Goal: Information Seeking & Learning: Learn about a topic

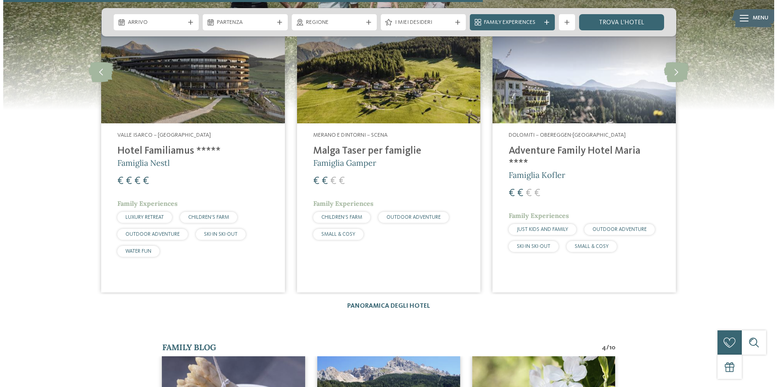
scroll to position [1416, 0]
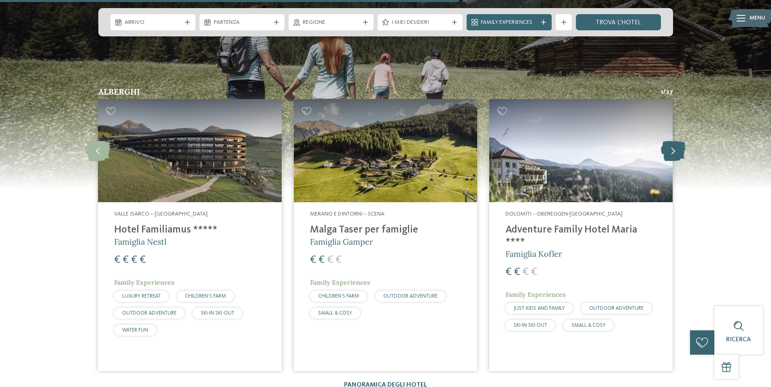
click at [678, 151] on icon at bounding box center [673, 150] width 25 height 20
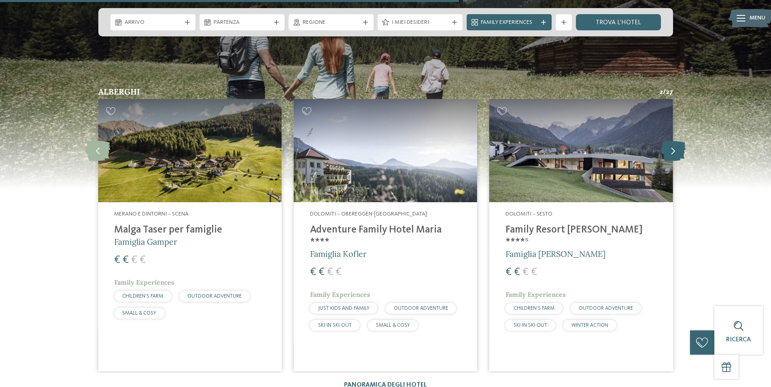
click at [678, 151] on icon at bounding box center [673, 150] width 25 height 20
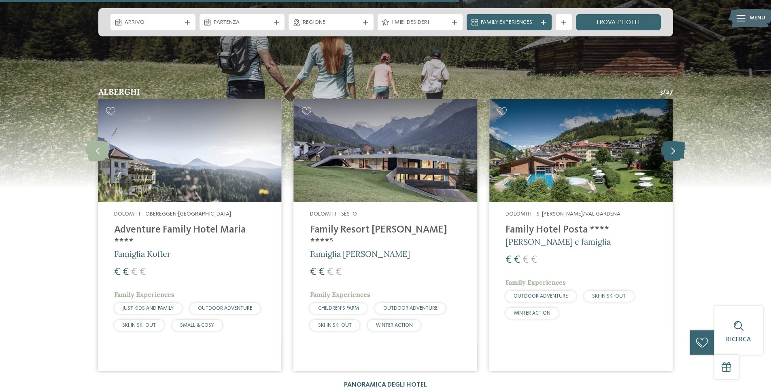
click at [678, 151] on icon at bounding box center [673, 150] width 25 height 20
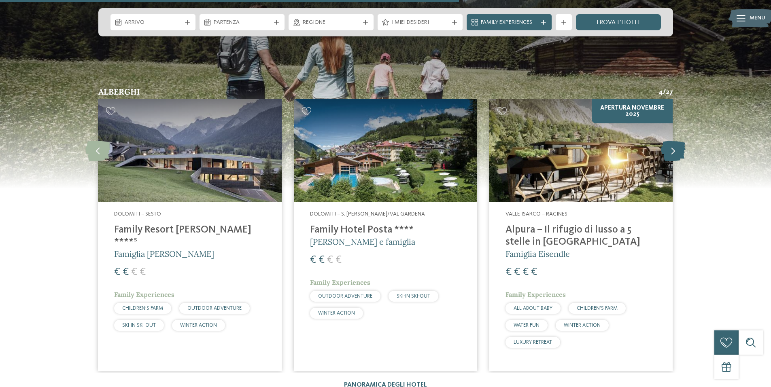
click at [678, 151] on icon at bounding box center [673, 150] width 25 height 20
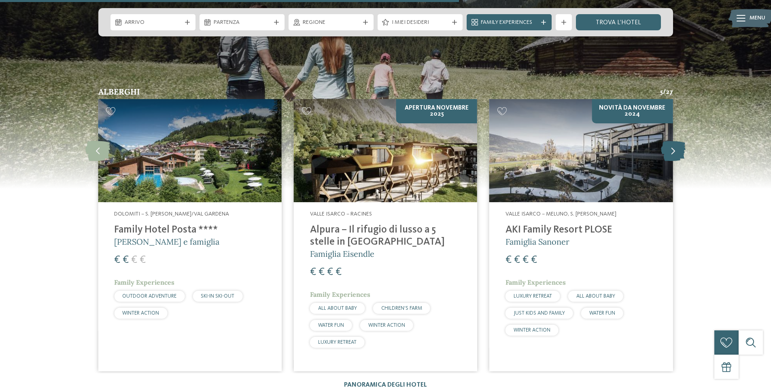
click at [678, 151] on icon at bounding box center [673, 150] width 25 height 20
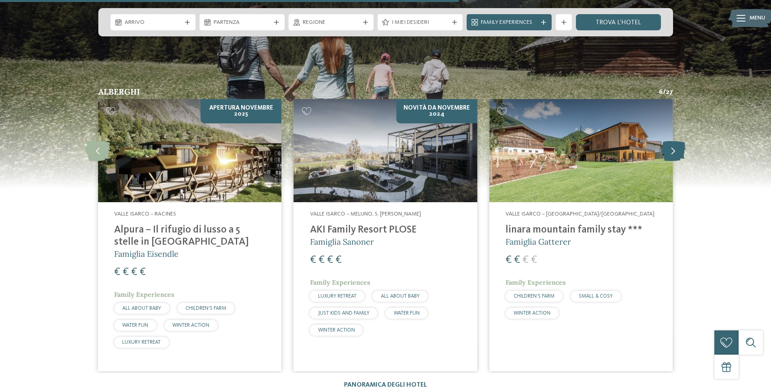
click at [678, 151] on icon at bounding box center [673, 150] width 25 height 20
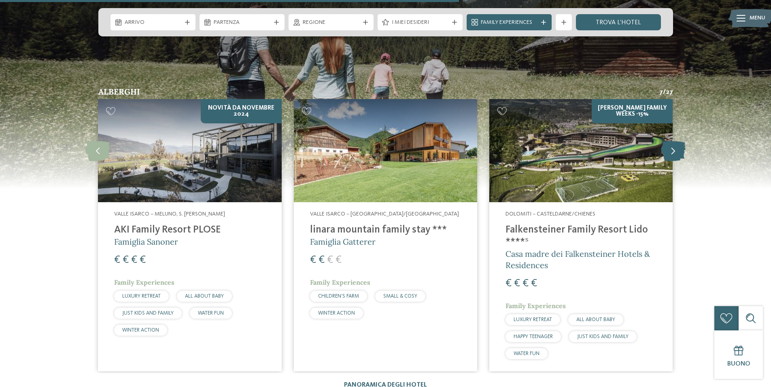
click at [678, 151] on icon at bounding box center [673, 150] width 25 height 20
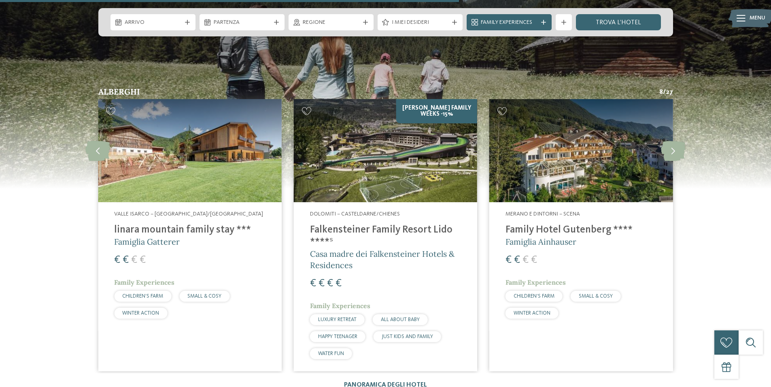
drag, startPoint x: 678, startPoint y: 151, endPoint x: 690, endPoint y: 231, distance: 80.2
click at [690, 231] on div "Alberghi 8 / 27 slide 11 to 13 of 27 Merano e dintorni – San Valburga in Val d’…" at bounding box center [386, 238] width 672 height 301
click at [669, 153] on icon at bounding box center [673, 150] width 25 height 20
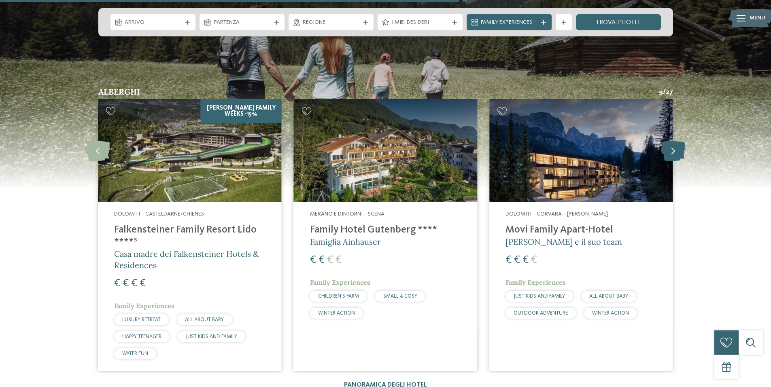
click at [669, 153] on icon at bounding box center [673, 150] width 25 height 20
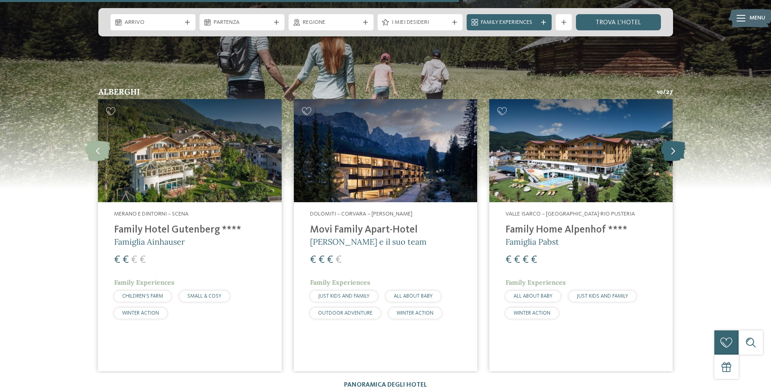
click at [669, 153] on icon at bounding box center [673, 150] width 25 height 20
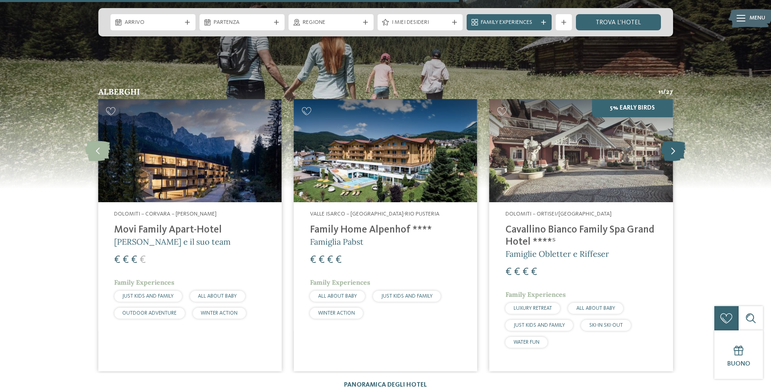
click at [669, 153] on icon at bounding box center [673, 150] width 25 height 20
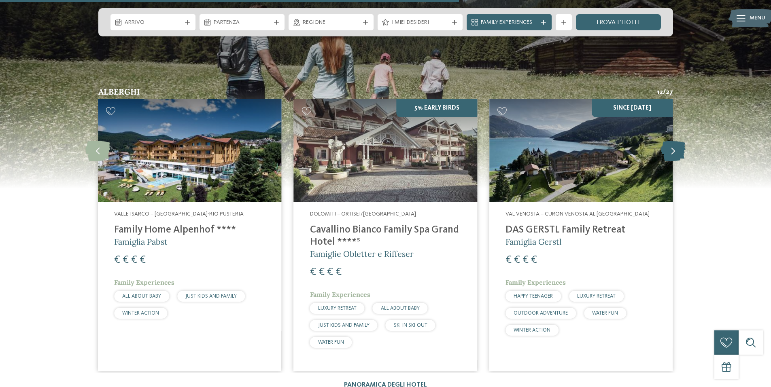
click at [669, 153] on icon at bounding box center [673, 150] width 25 height 20
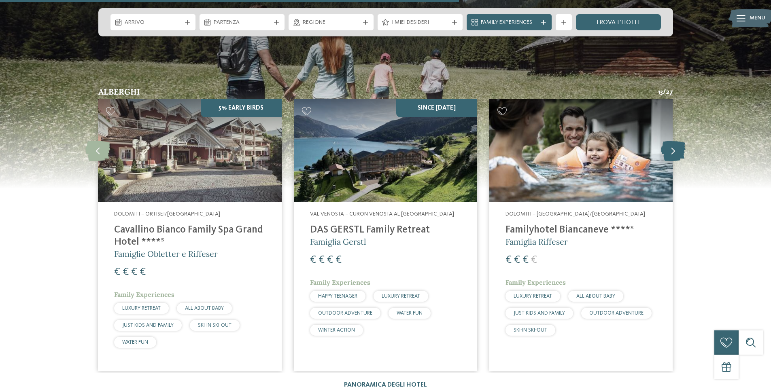
click at [669, 153] on icon at bounding box center [673, 150] width 25 height 20
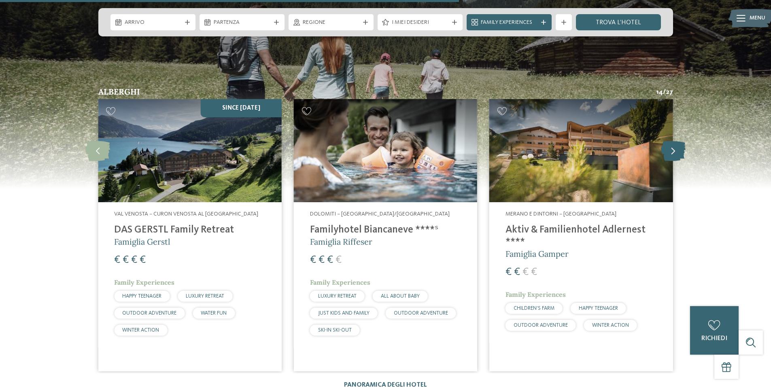
click at [669, 153] on icon at bounding box center [673, 150] width 25 height 20
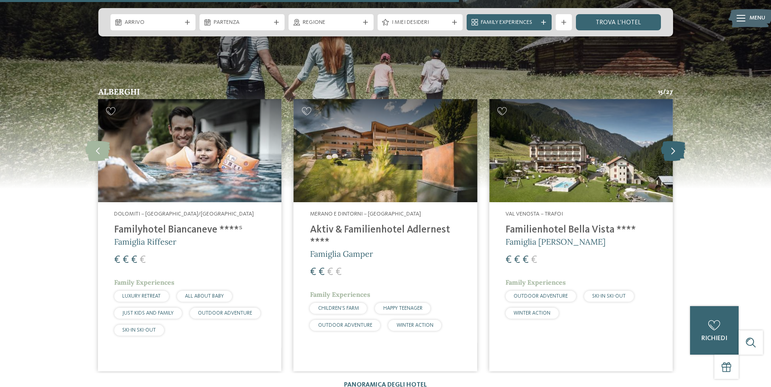
click at [669, 153] on icon at bounding box center [673, 150] width 25 height 20
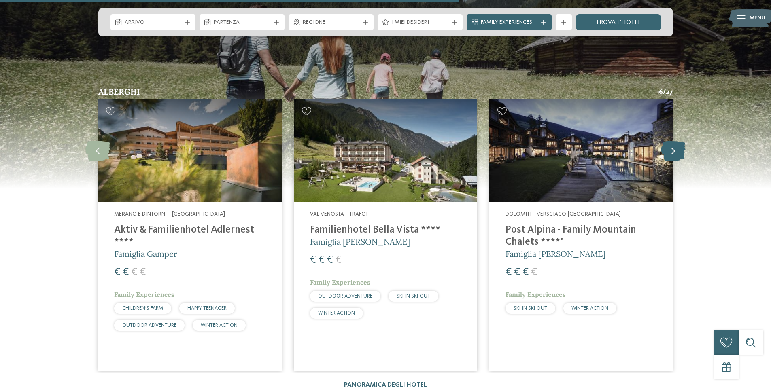
click at [669, 153] on icon at bounding box center [673, 150] width 25 height 20
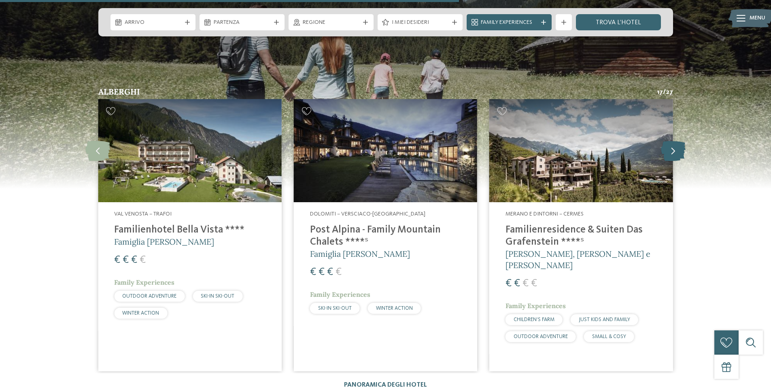
click at [669, 153] on icon at bounding box center [673, 150] width 25 height 20
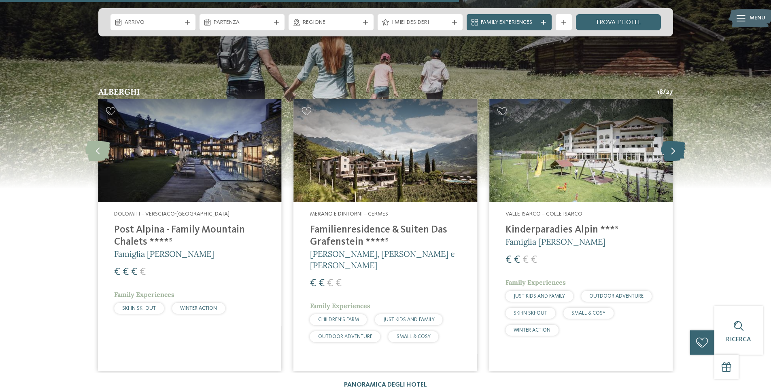
click at [669, 153] on icon at bounding box center [673, 150] width 25 height 20
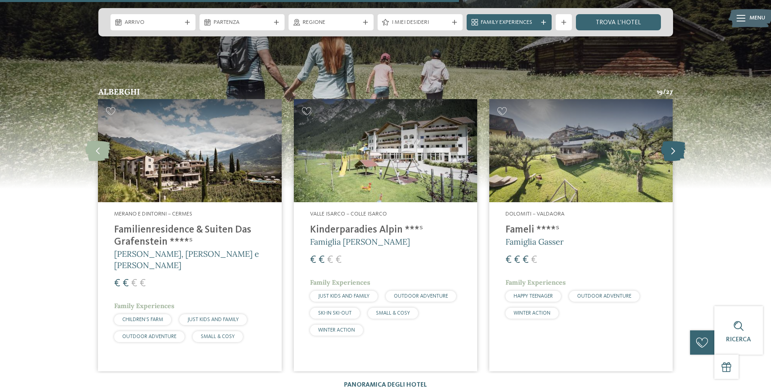
click at [669, 153] on icon at bounding box center [673, 150] width 25 height 20
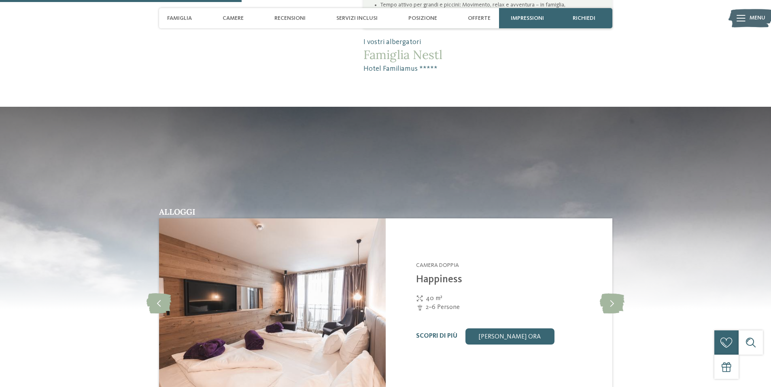
scroll to position [971, 0]
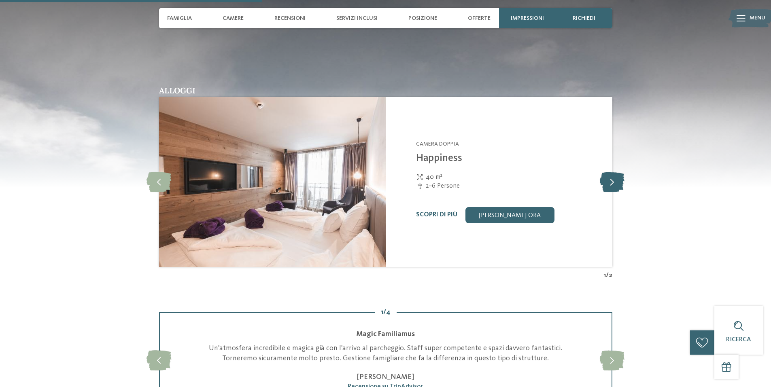
click at [616, 188] on icon at bounding box center [612, 182] width 25 height 20
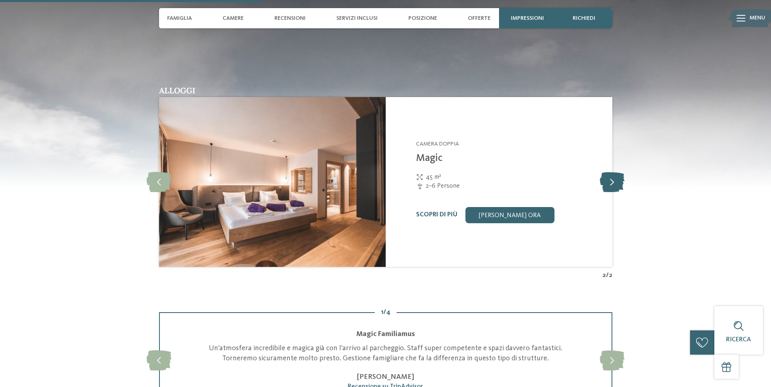
click at [616, 188] on icon at bounding box center [612, 182] width 25 height 20
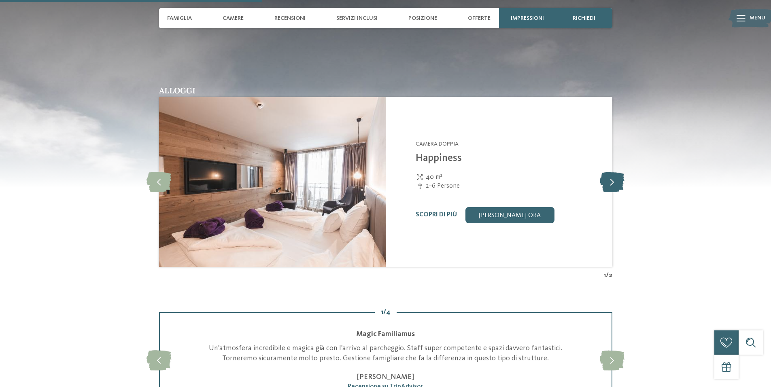
click at [616, 188] on icon at bounding box center [612, 182] width 25 height 20
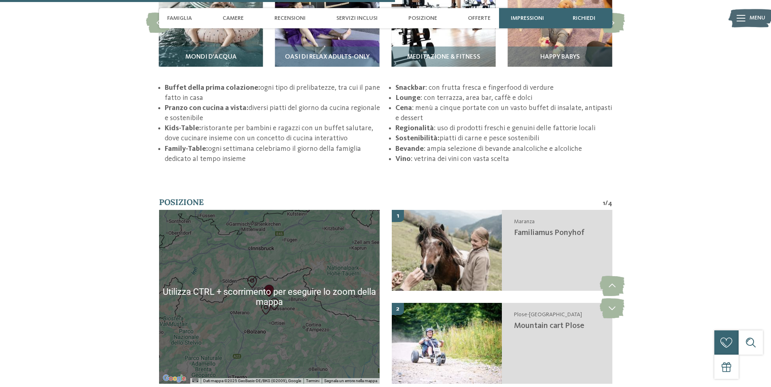
scroll to position [1497, 0]
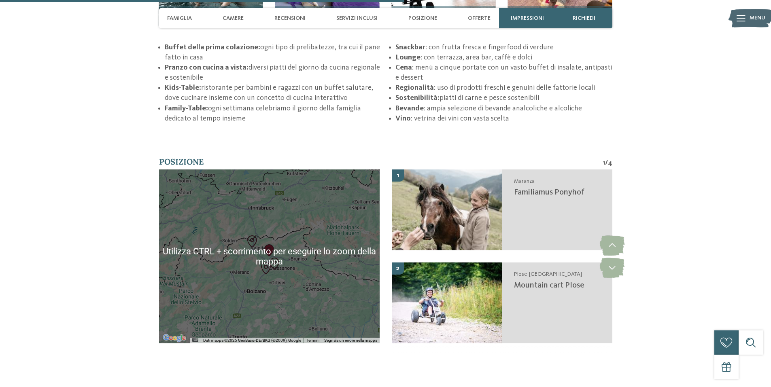
click at [311, 273] on div at bounding box center [269, 256] width 220 height 174
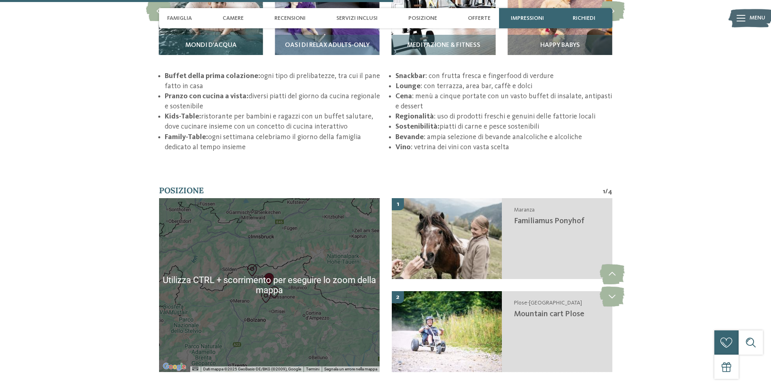
scroll to position [1456, 0]
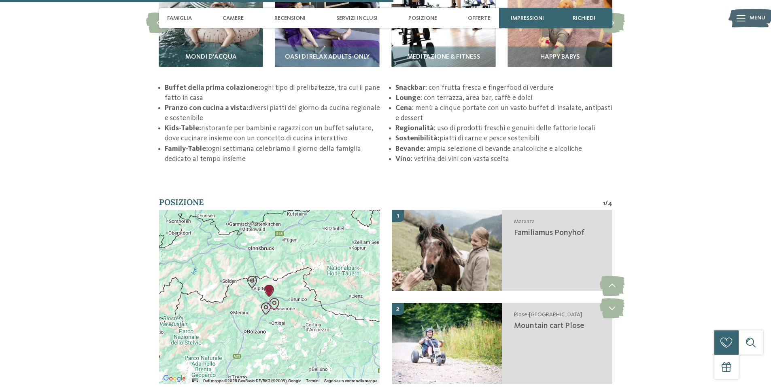
click at [294, 301] on div at bounding box center [269, 297] width 220 height 174
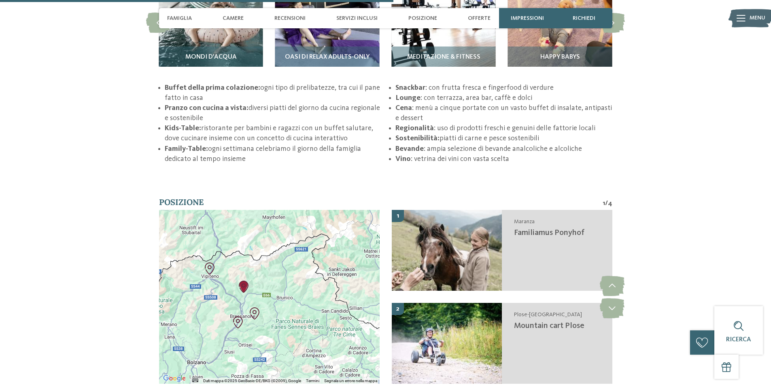
click at [294, 301] on div at bounding box center [269, 297] width 220 height 174
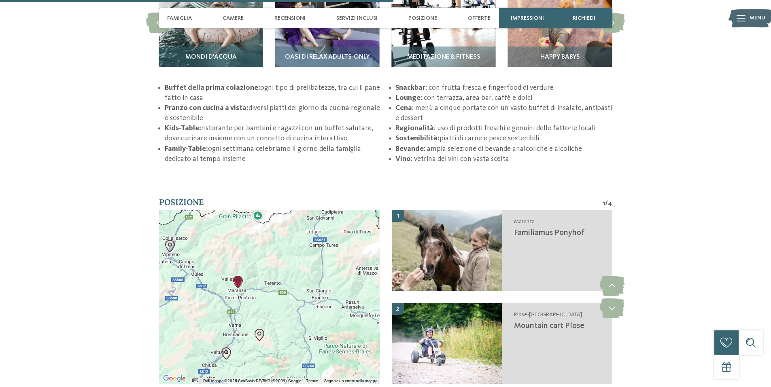
drag, startPoint x: 272, startPoint y: 322, endPoint x: 318, endPoint y: 325, distance: 46.2
click at [318, 325] on div at bounding box center [269, 297] width 220 height 174
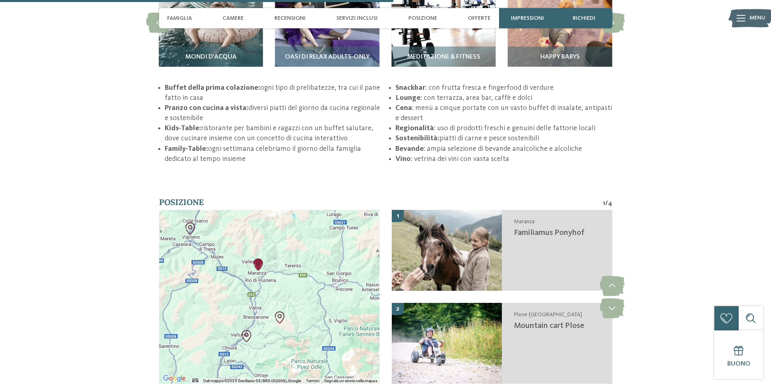
drag, startPoint x: 291, startPoint y: 317, endPoint x: 312, endPoint y: 299, distance: 27.5
click at [312, 299] on div at bounding box center [269, 297] width 220 height 174
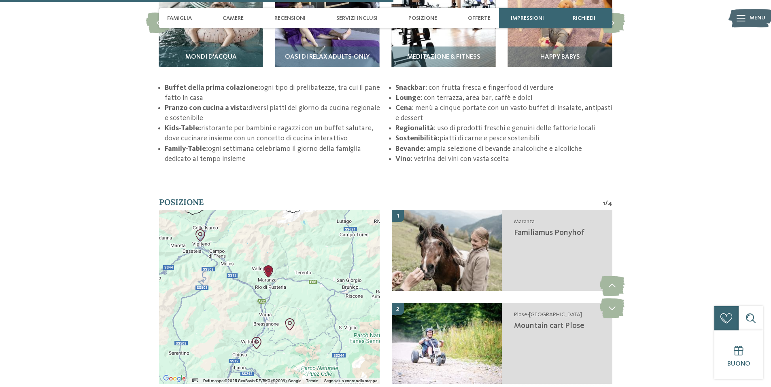
drag, startPoint x: 298, startPoint y: 299, endPoint x: 310, endPoint y: 310, distance: 16.9
click at [310, 310] on div at bounding box center [269, 297] width 220 height 174
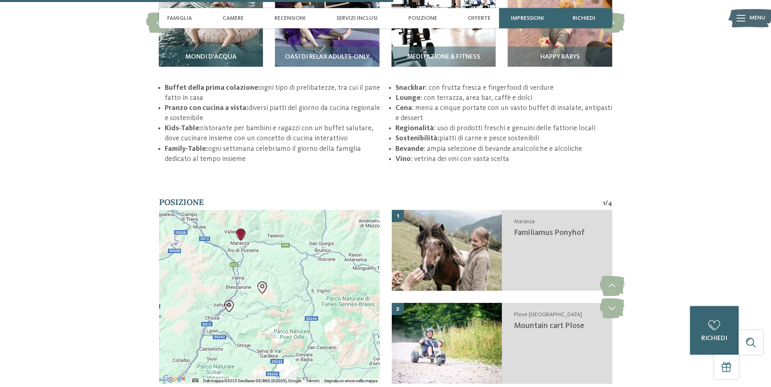
drag, startPoint x: 283, startPoint y: 302, endPoint x: 256, endPoint y: 265, distance: 45.8
click at [256, 265] on div at bounding box center [269, 297] width 220 height 174
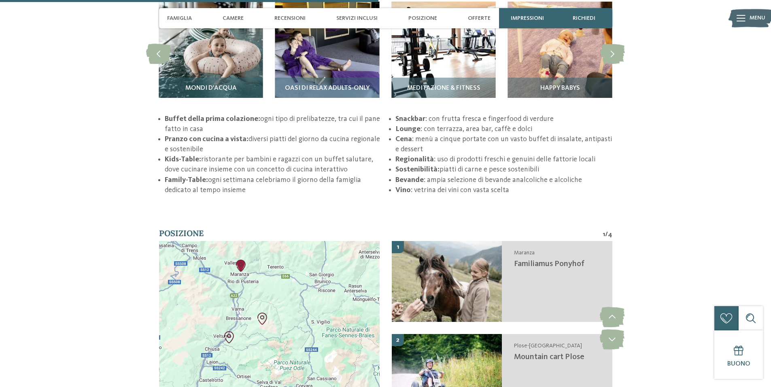
scroll to position [1375, 0]
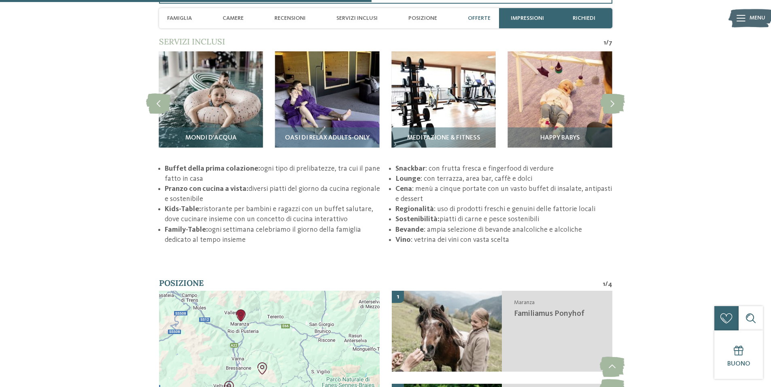
click at [480, 22] on div "Offerte" at bounding box center [479, 18] width 31 height 20
click at [417, 17] on span "Posizione" at bounding box center [422, 18] width 29 height 7
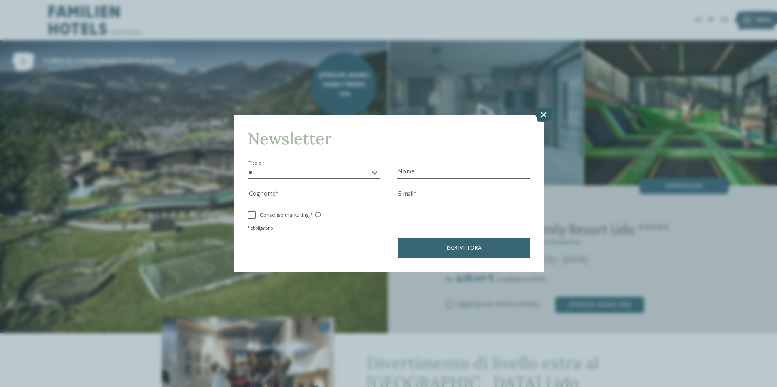
click at [546, 117] on icon at bounding box center [543, 115] width 17 height 14
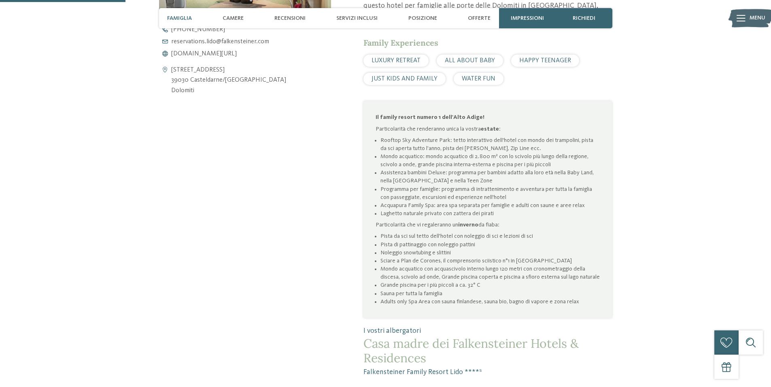
scroll to position [445, 0]
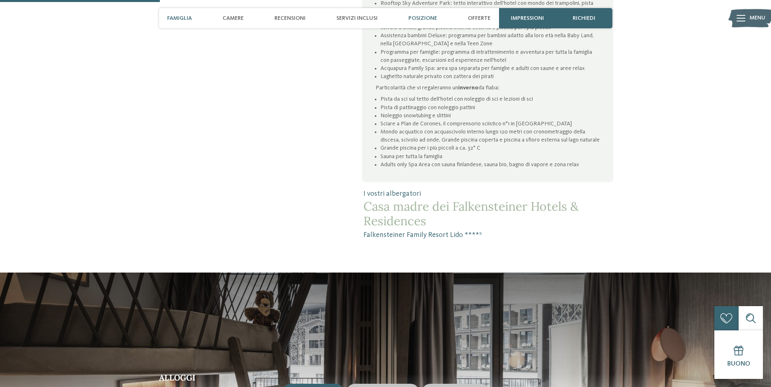
click at [424, 23] on div "Posizione" at bounding box center [422, 18] width 37 height 20
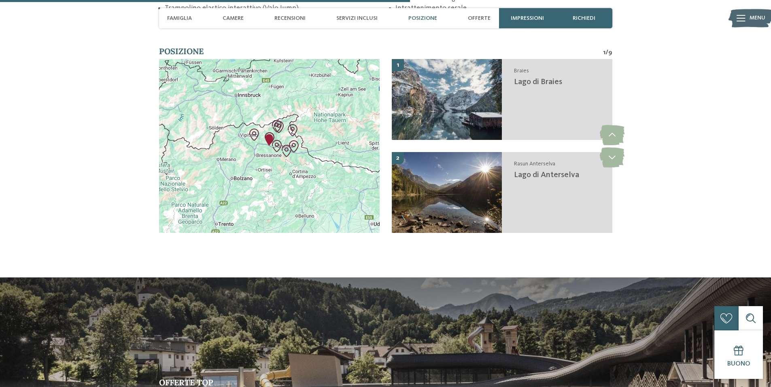
scroll to position [1454, 0]
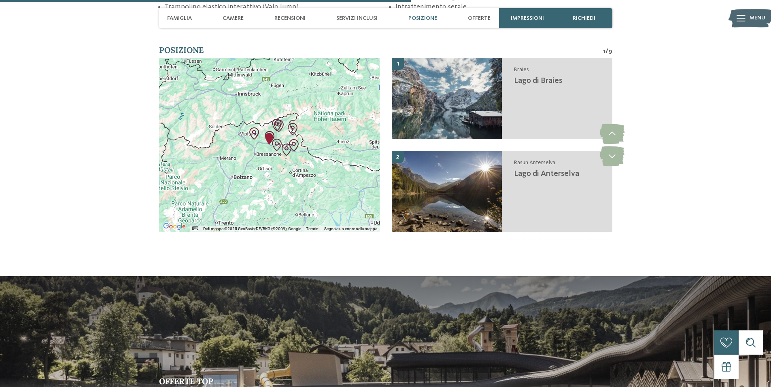
click at [262, 153] on div at bounding box center [269, 145] width 220 height 174
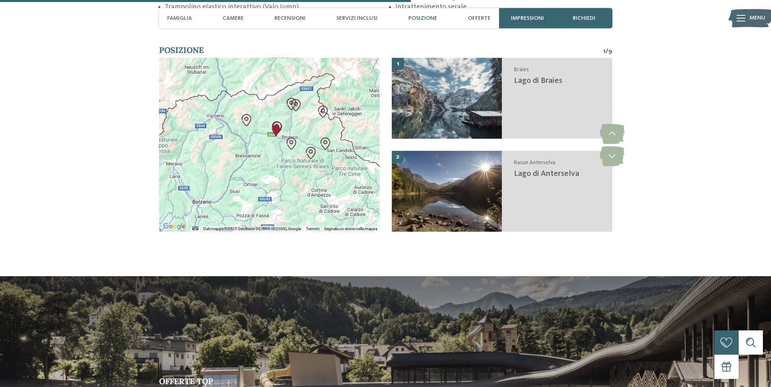
click at [265, 150] on div at bounding box center [269, 145] width 220 height 174
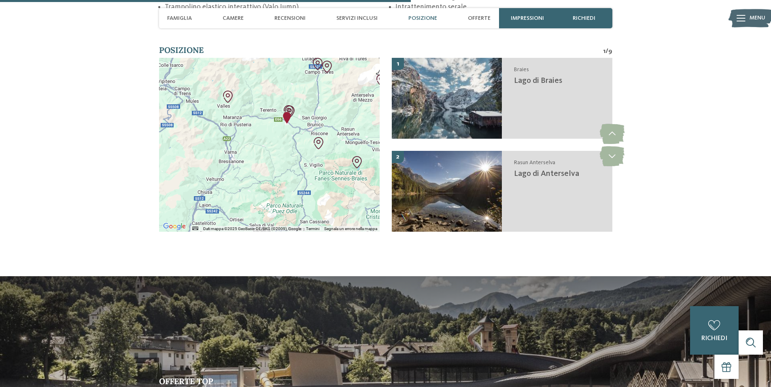
click at [293, 136] on div at bounding box center [269, 145] width 220 height 174
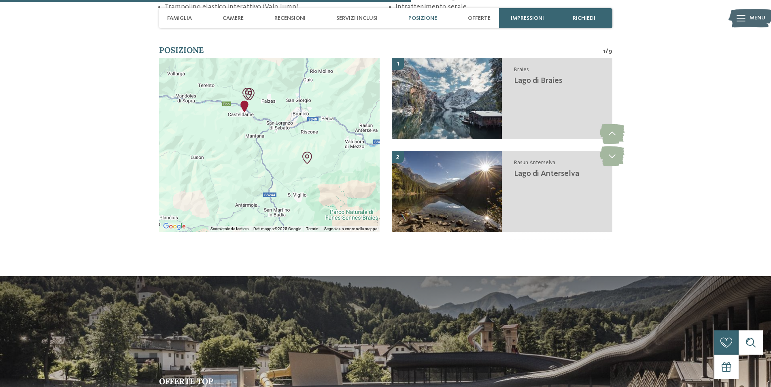
drag, startPoint x: 326, startPoint y: 148, endPoint x: 288, endPoint y: 149, distance: 38.0
click at [288, 149] on div at bounding box center [269, 145] width 220 height 174
click at [296, 138] on div at bounding box center [269, 145] width 220 height 174
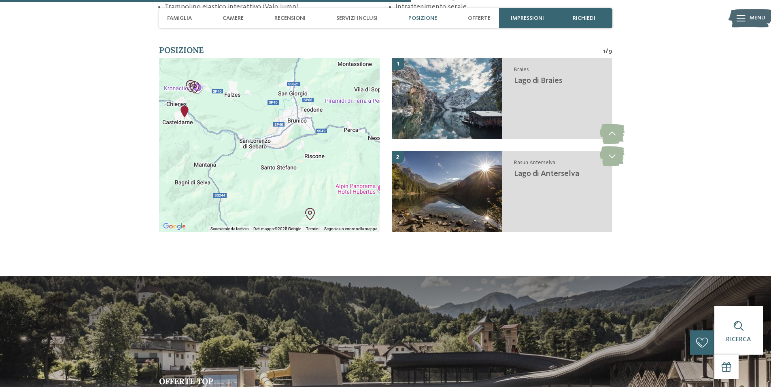
drag, startPoint x: 295, startPoint y: 111, endPoint x: 288, endPoint y: 145, distance: 35.1
click at [288, 145] on div at bounding box center [269, 145] width 220 height 174
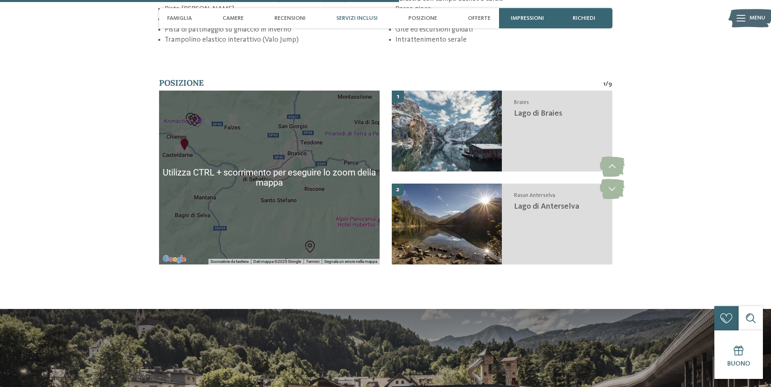
scroll to position [1414, 0]
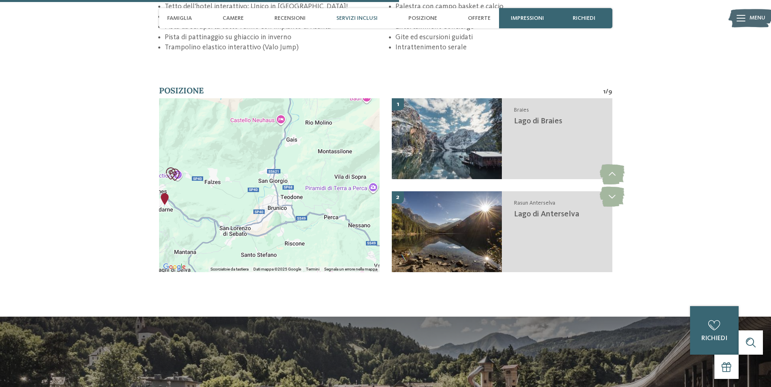
drag, startPoint x: 350, startPoint y: 149, endPoint x: 329, endPoint y: 196, distance: 51.6
click at [329, 196] on div at bounding box center [269, 185] width 220 height 174
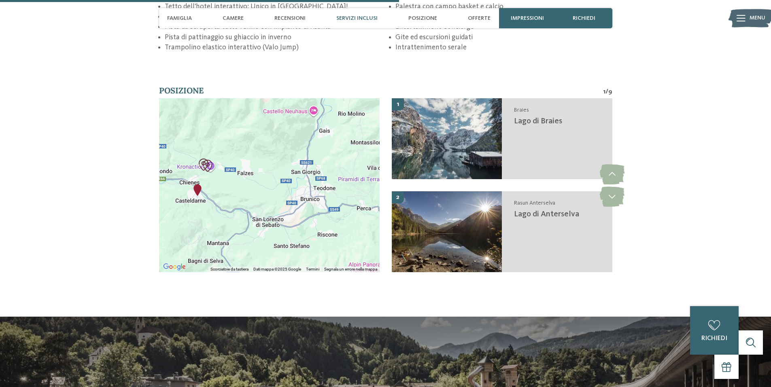
drag, startPoint x: 293, startPoint y: 160, endPoint x: 327, endPoint y: 154, distance: 34.1
click at [327, 154] on div at bounding box center [269, 185] width 220 height 174
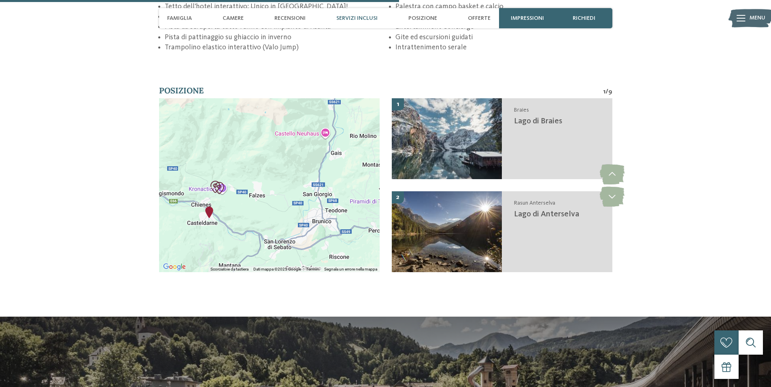
drag, startPoint x: 271, startPoint y: 149, endPoint x: 282, endPoint y: 172, distance: 25.9
click at [282, 172] on div at bounding box center [269, 185] width 220 height 174
